Goal: Go to known website: Go to known website

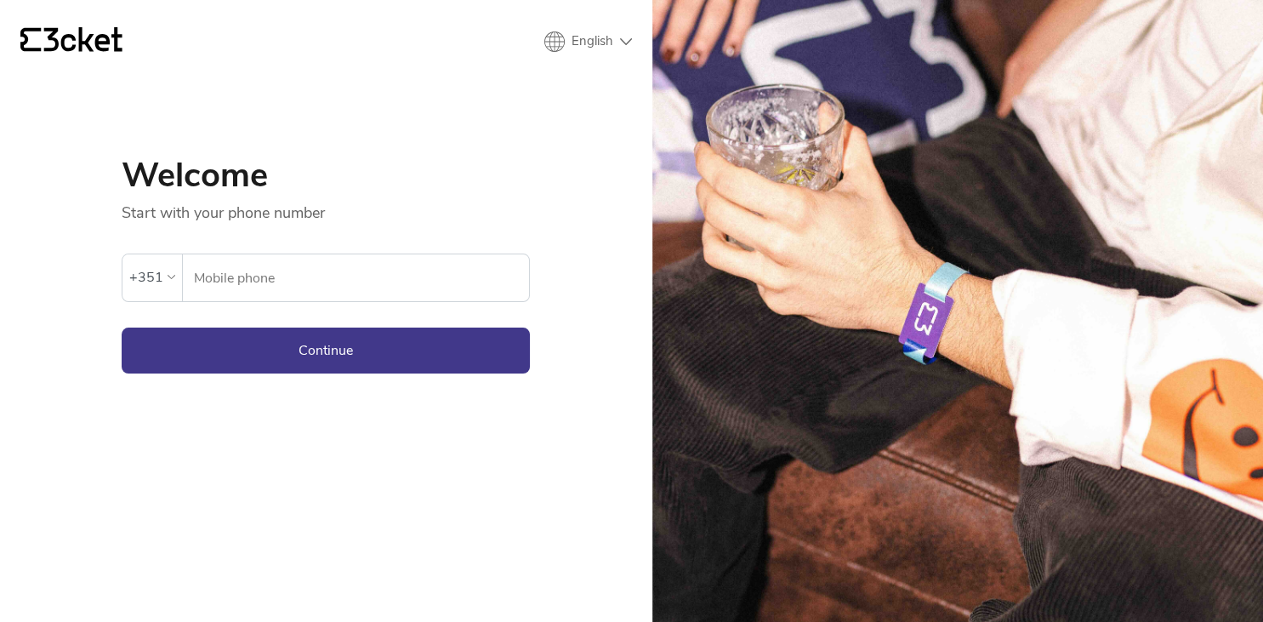
click at [342, 278] on input "Mobile phone" at bounding box center [361, 277] width 336 height 47
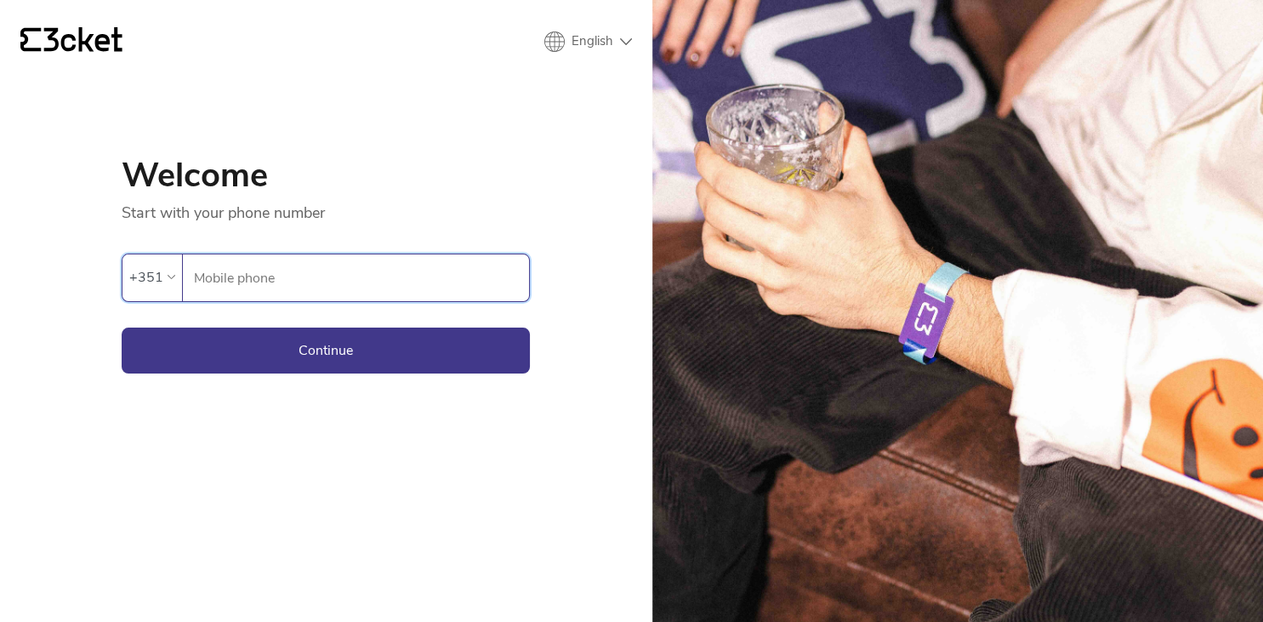
paste input "933238617"
type input "933238617"
click at [122, 327] on button "Continue" at bounding box center [326, 350] width 408 height 46
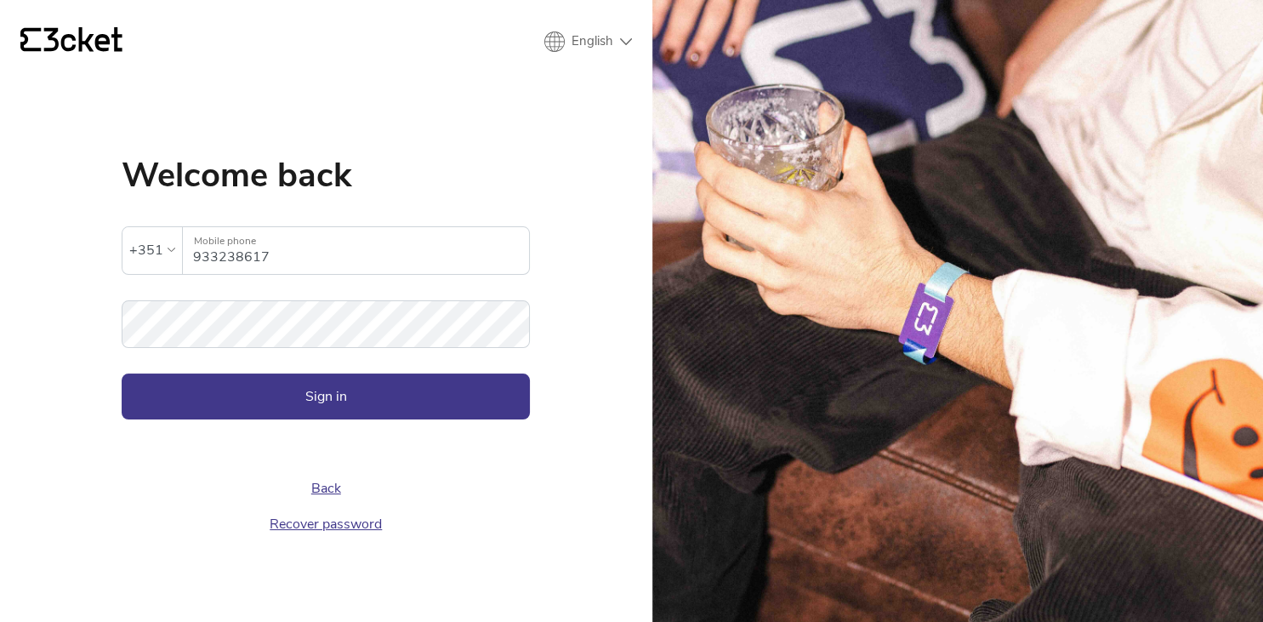
click at [313, 436] on div "Back Recover password" at bounding box center [326, 480] width 408 height 123
click at [344, 400] on button "Sign in" at bounding box center [326, 396] width 408 height 46
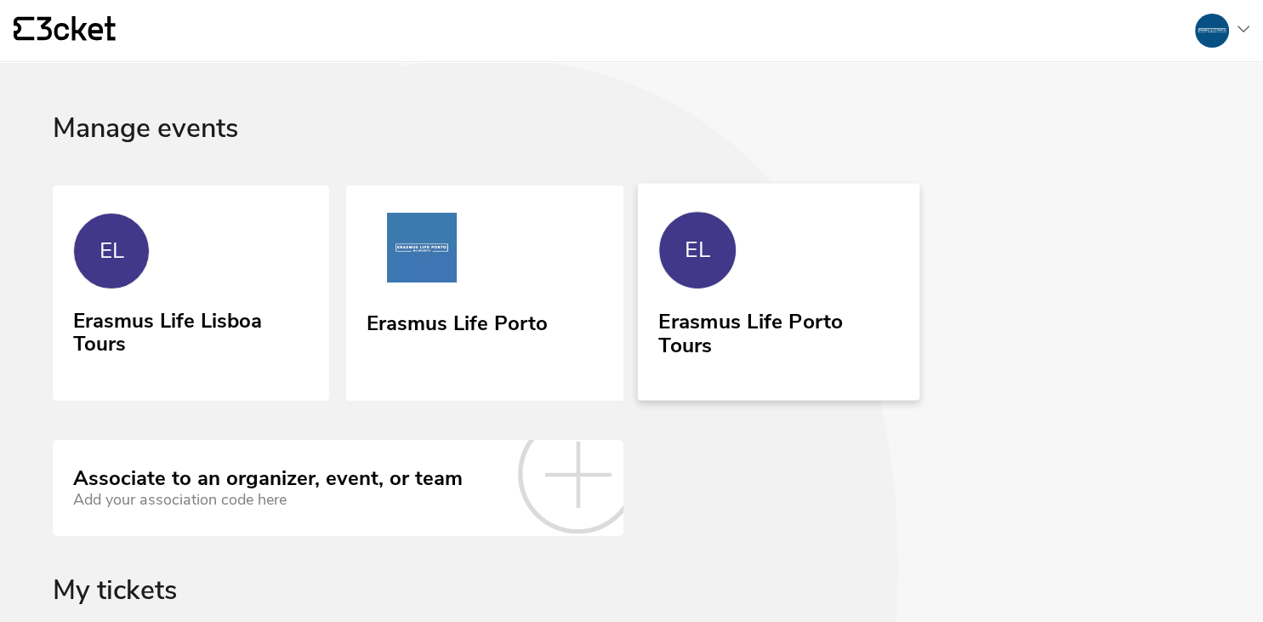
click at [672, 344] on div "Erasmus Life Porto Tours" at bounding box center [778, 330] width 241 height 54
